Goal: Transaction & Acquisition: Purchase product/service

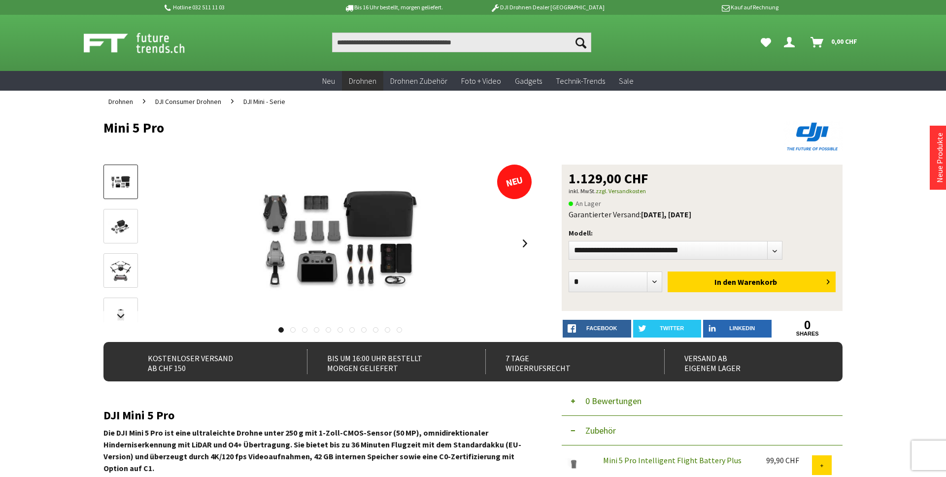
click at [262, 103] on span "DJI Mini - Serie" at bounding box center [264, 101] width 42 height 9
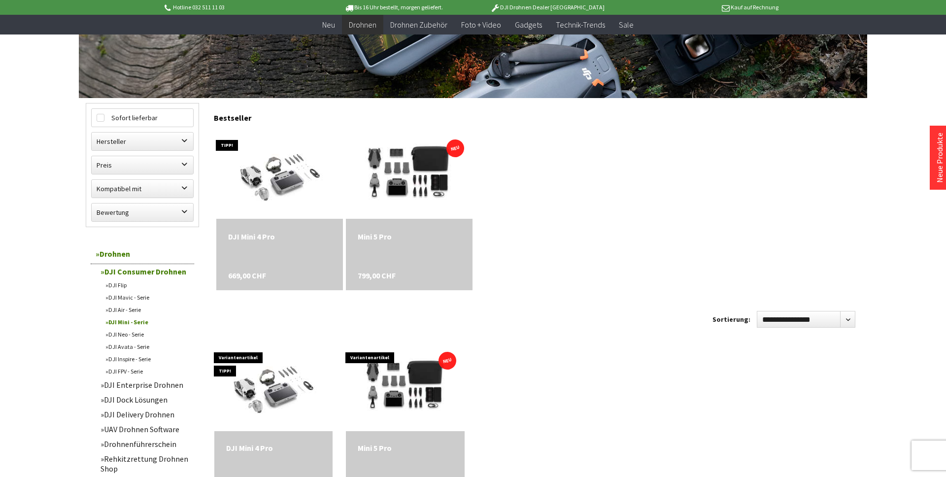
scroll to position [221, 0]
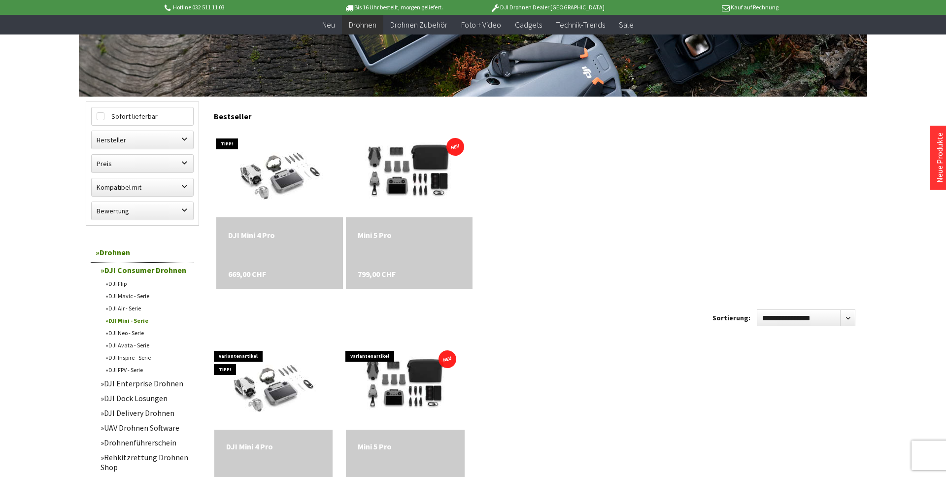
click at [412, 233] on div "Mini 5 Pro" at bounding box center [409, 235] width 103 height 12
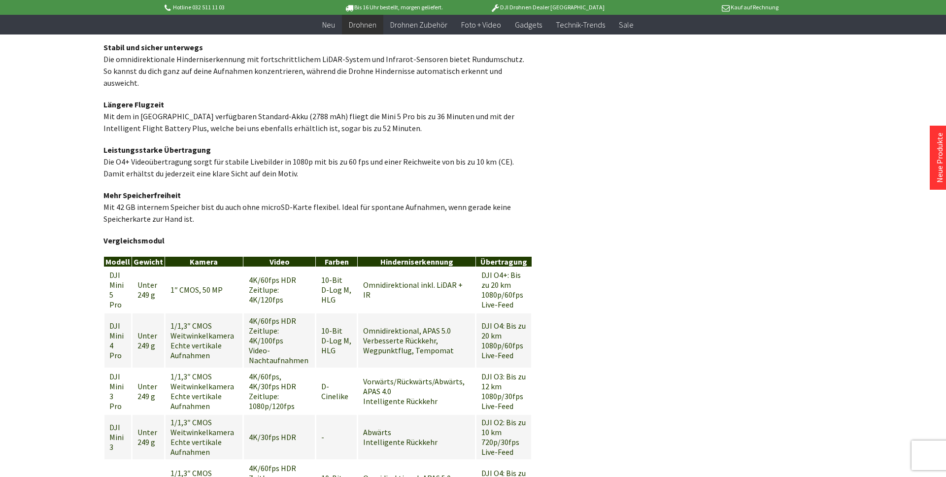
scroll to position [937, 0]
